Goal: Transaction & Acquisition: Subscribe to service/newsletter

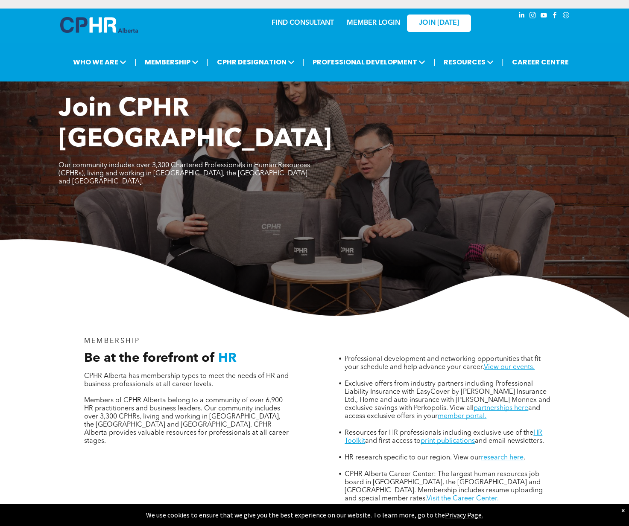
click at [368, 22] on link "MEMBER LOGIN" at bounding box center [373, 23] width 53 height 7
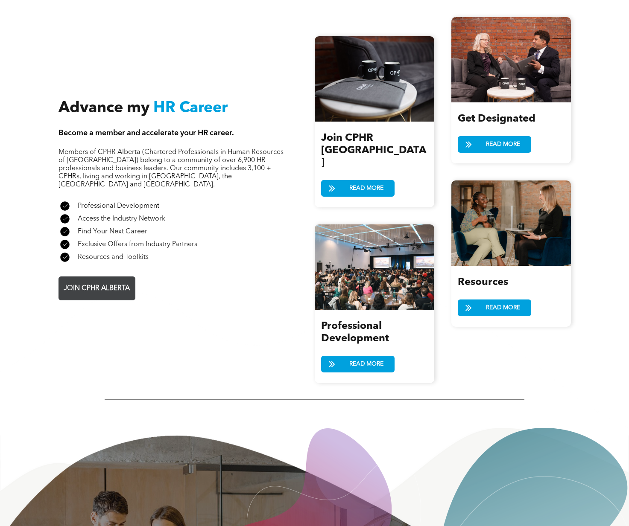
scroll to position [982, 0]
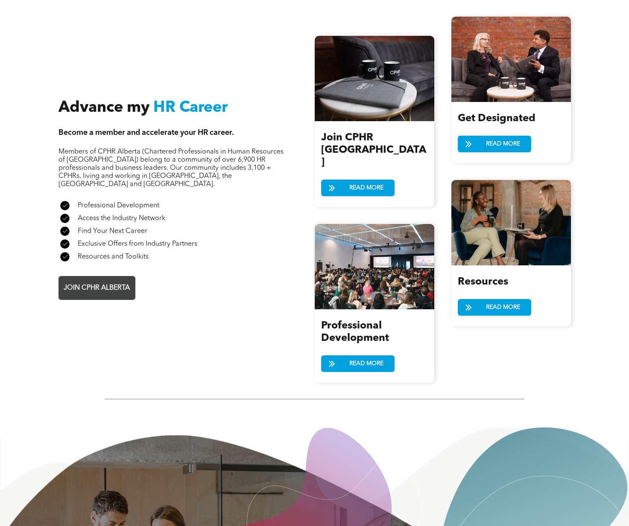
click at [111, 280] on span "JOIN CPHR ALBERTA" at bounding box center [97, 288] width 72 height 17
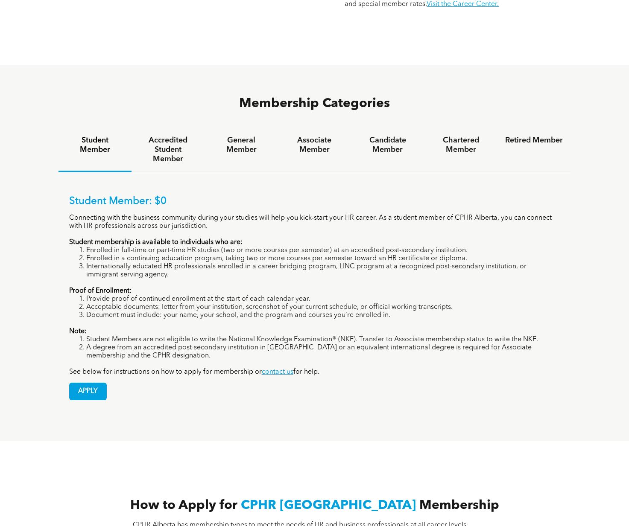
scroll to position [498, 0]
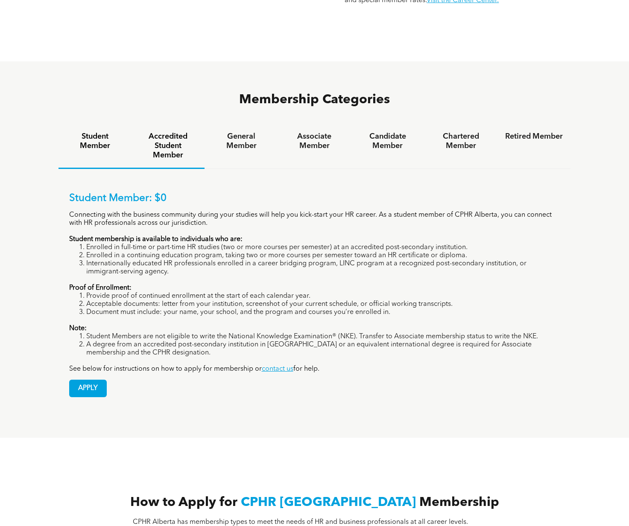
click at [172, 132] on h4 "Accredited Student Member" at bounding box center [168, 146] width 58 height 28
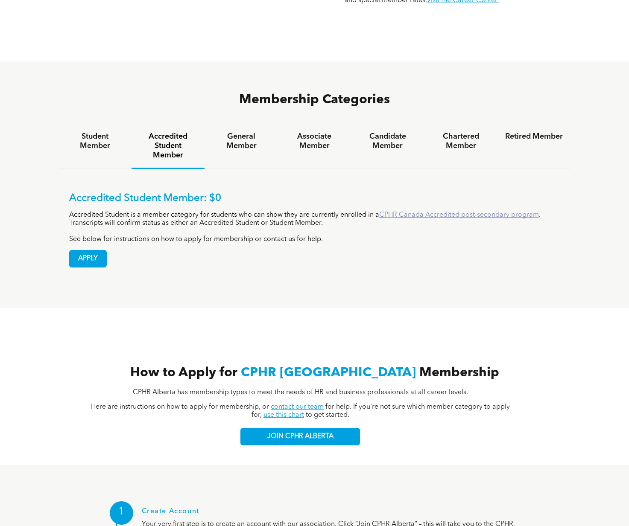
click at [443, 212] on link "CPHR Canada Accredited post-secondary program" at bounding box center [459, 215] width 160 height 7
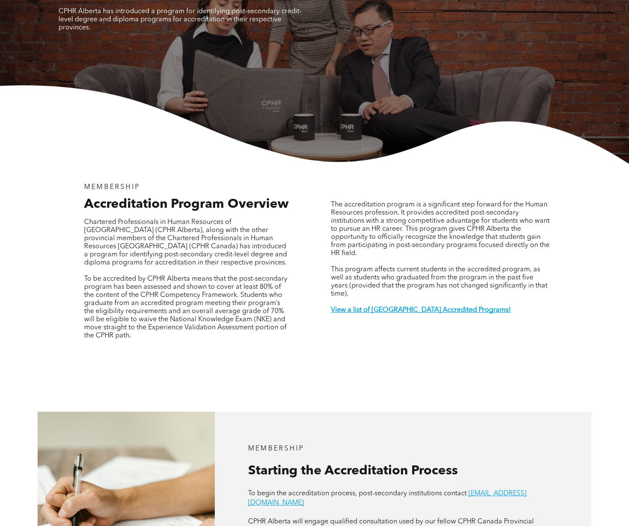
scroll to position [124, 0]
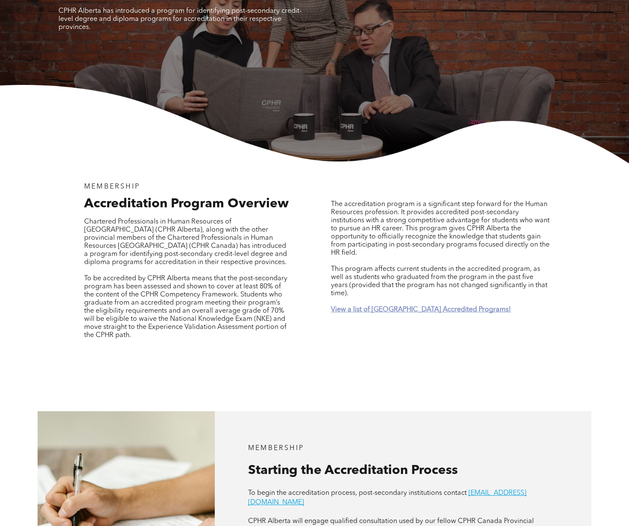
click at [416, 306] on strong "View a list of Alberta Accredited Programs!" at bounding box center [421, 309] width 180 height 7
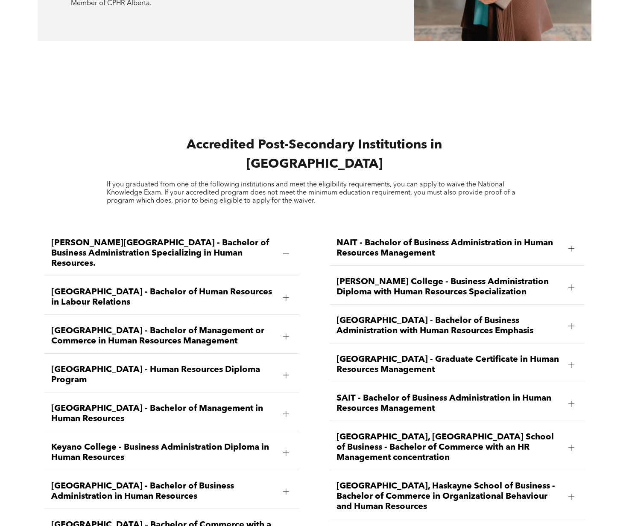
scroll to position [1121, 0]
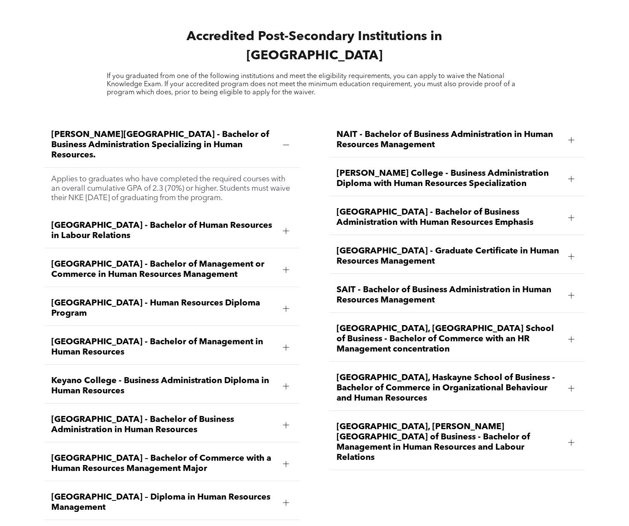
click at [283, 228] on div at bounding box center [286, 231] width 6 height 6
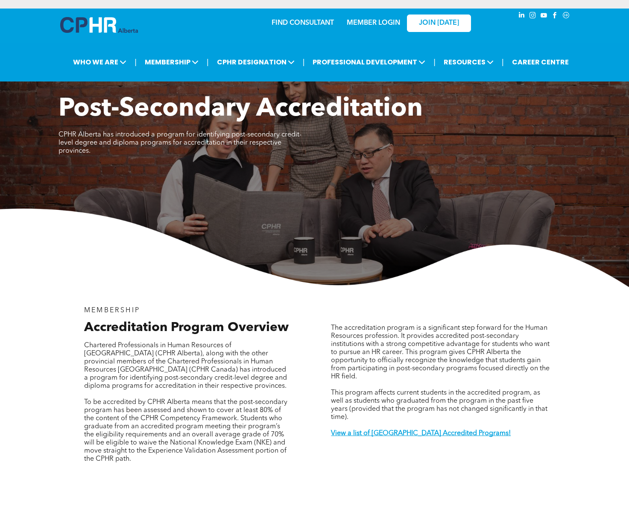
scroll to position [0, 0]
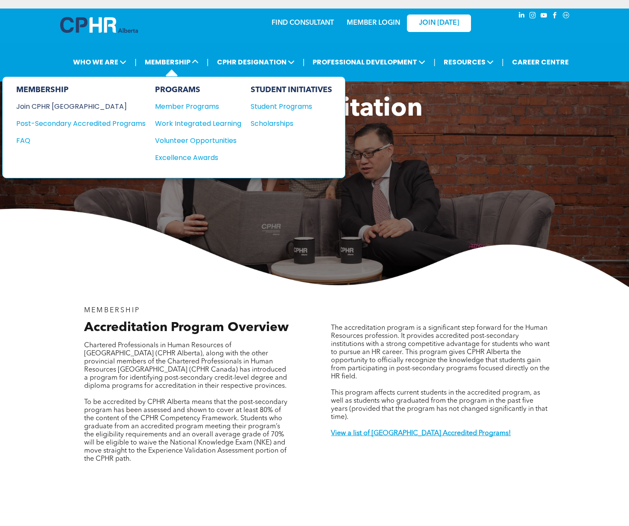
click at [73, 108] on div "Join CPHR [GEOGRAPHIC_DATA]" at bounding box center [74, 106] width 116 height 11
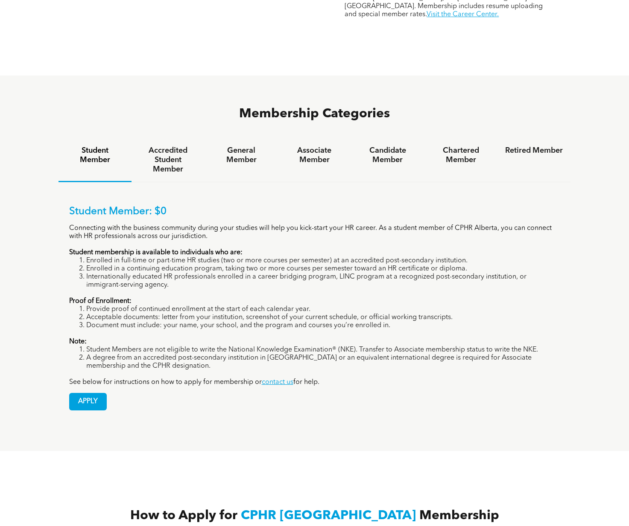
scroll to position [485, 0]
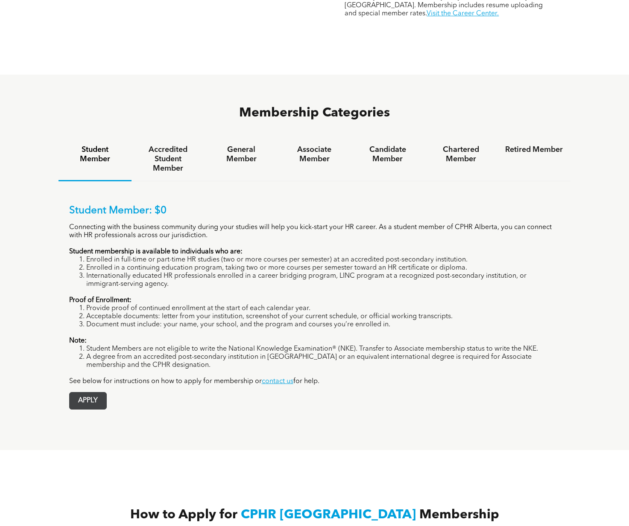
click at [90, 393] on span "APPLY" at bounding box center [88, 401] width 37 height 17
